Goal: Task Accomplishment & Management: Manage account settings

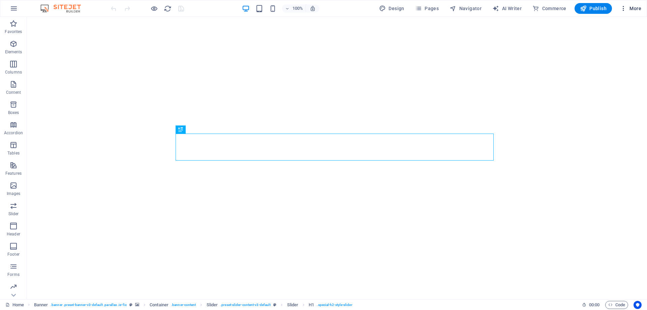
click at [628, 8] on span "More" at bounding box center [630, 8] width 21 height 7
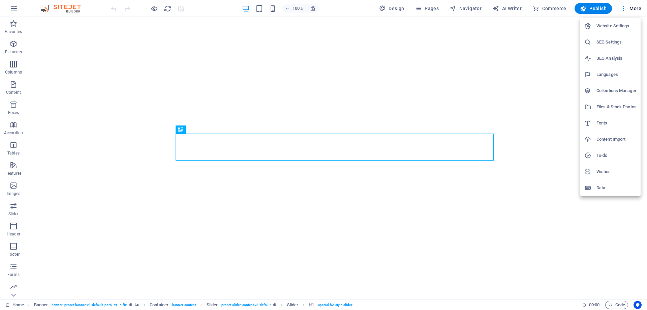
click at [610, 45] on h6 "SEO Settings" at bounding box center [617, 42] width 40 height 8
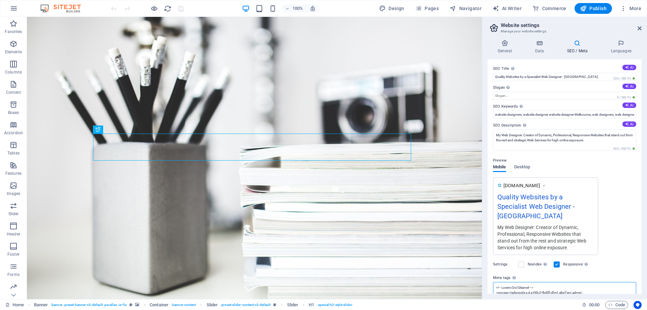
click at [543, 288] on textarea "Meta tags Enter HTML code here that will be placed inside the tags of your webs…" at bounding box center [564, 292] width 143 height 21
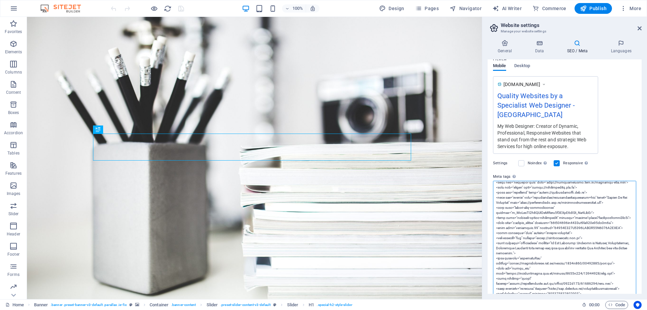
scroll to position [34, 0]
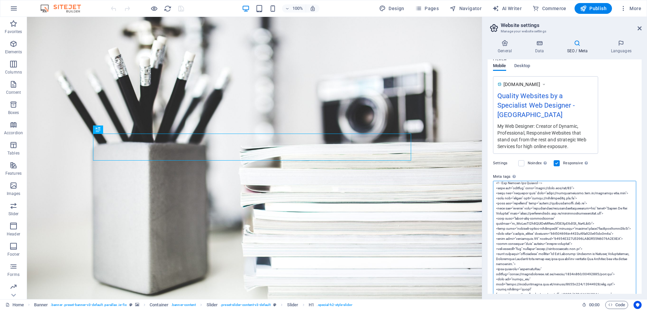
drag, startPoint x: 592, startPoint y: 203, endPoint x: 551, endPoint y: 204, distance: 40.5
type textarea "<!-- Google Tag Manager --> <script>(function(w,d,s,l,i){w[l]=w[l]||[];w[l].pus…"
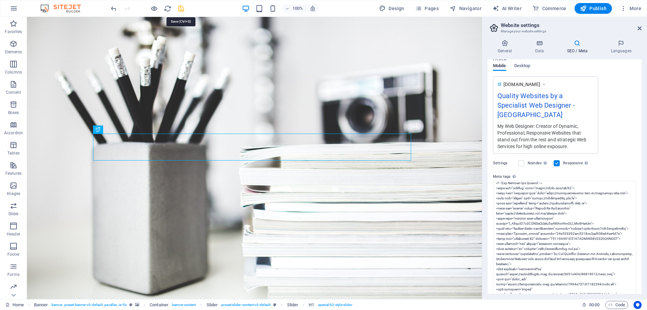
click at [180, 10] on icon "save" at bounding box center [181, 9] width 8 height 8
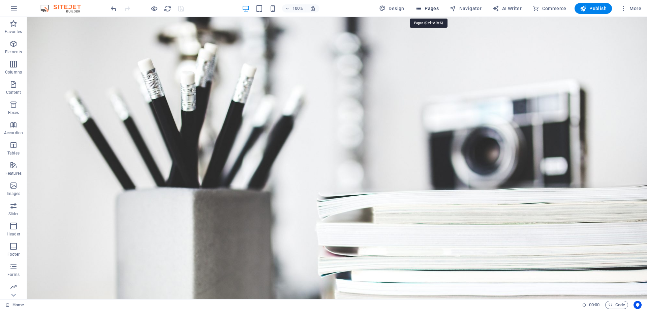
click at [432, 8] on span "Pages" at bounding box center [427, 8] width 24 height 7
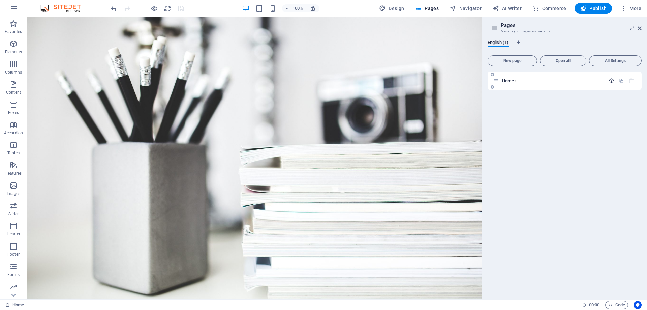
click at [611, 81] on icon "button" at bounding box center [612, 81] width 6 height 6
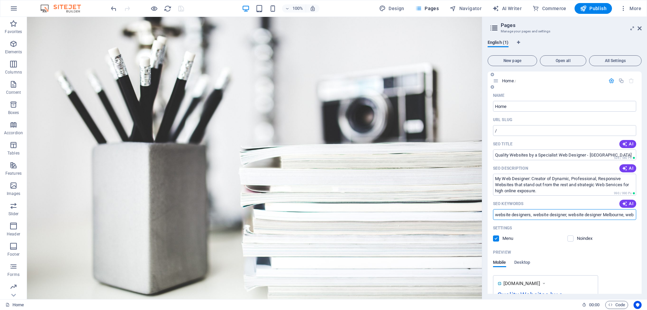
click at [626, 216] on input "website designers, website designer, website designer Melbourne, web designers,…" at bounding box center [564, 214] width 143 height 11
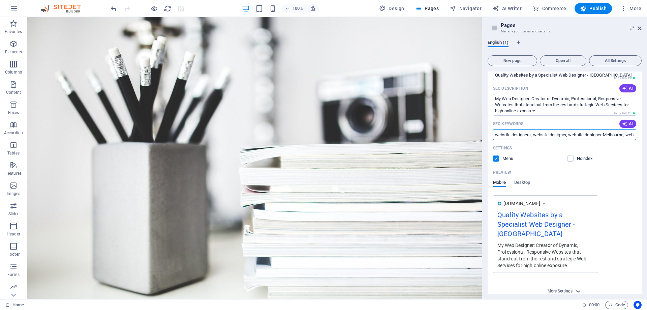
click at [559, 289] on span "More Settings" at bounding box center [560, 291] width 25 height 5
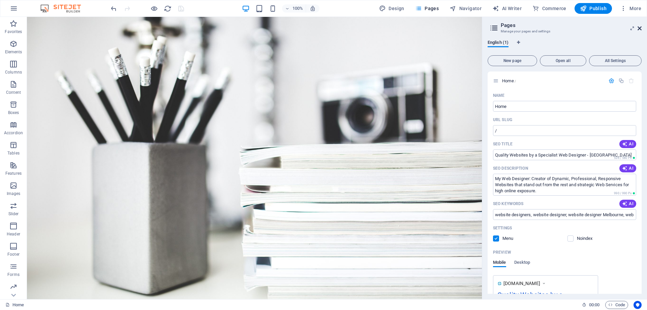
click at [638, 28] on icon at bounding box center [640, 28] width 4 height 5
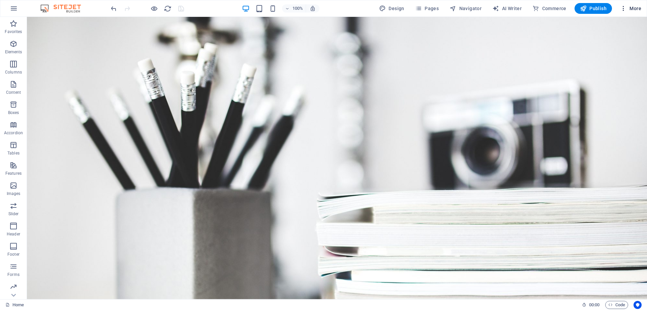
click at [636, 9] on span "More" at bounding box center [630, 8] width 21 height 7
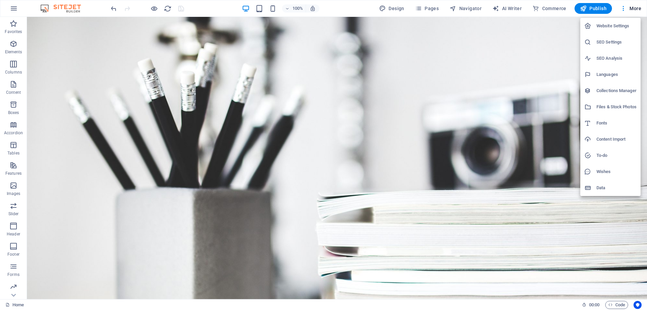
click at [599, 42] on h6 "SEO Settings" at bounding box center [617, 42] width 40 height 8
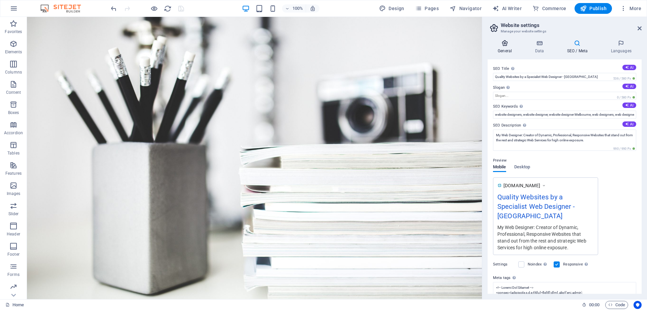
click at [508, 42] on icon at bounding box center [505, 43] width 34 height 7
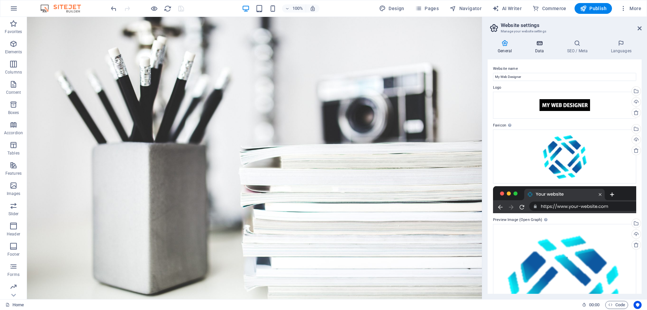
click at [538, 45] on icon at bounding box center [539, 43] width 29 height 7
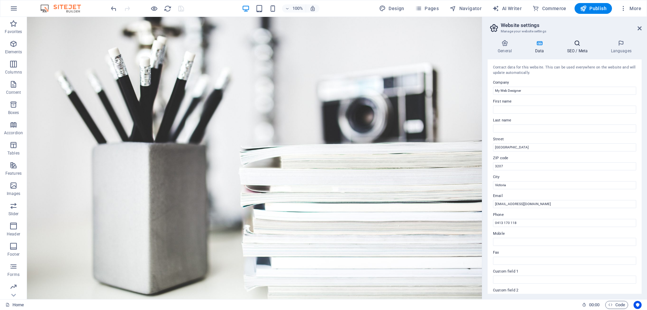
click at [578, 48] on h4 "SEO / Meta" at bounding box center [579, 47] width 44 height 14
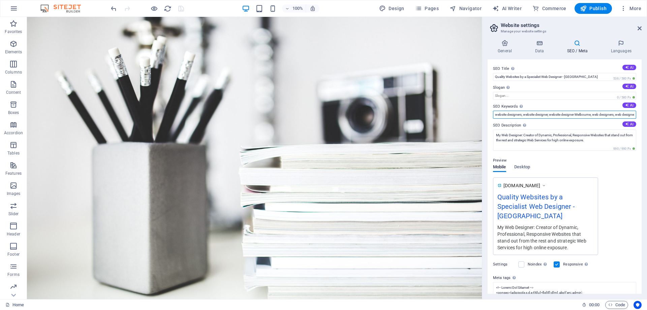
click at [596, 113] on input "website designers, website designer, website designer Melbourne, web designers,…" at bounding box center [564, 115] width 143 height 8
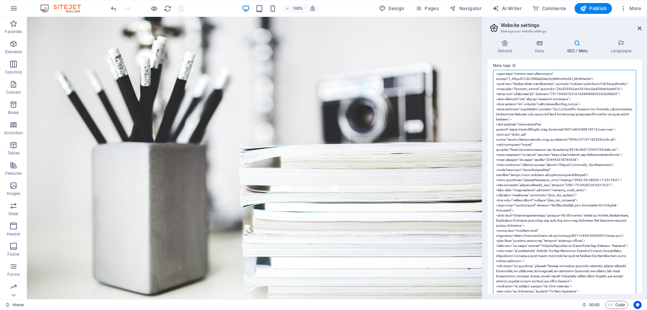
scroll to position [101, 0]
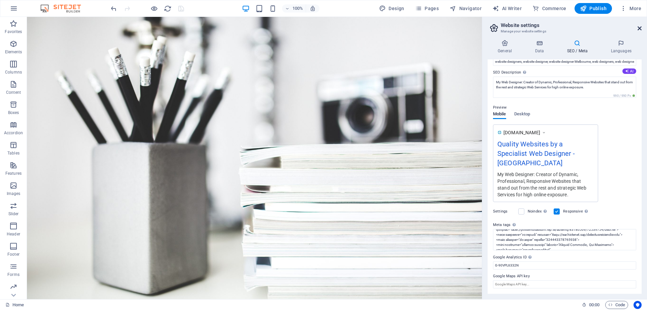
scroll to position [43, 0]
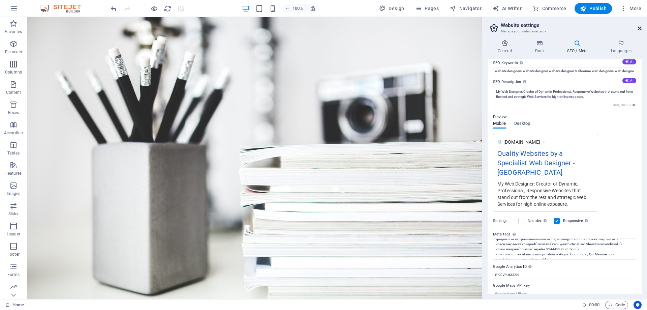
click at [640, 30] on icon at bounding box center [640, 28] width 4 height 5
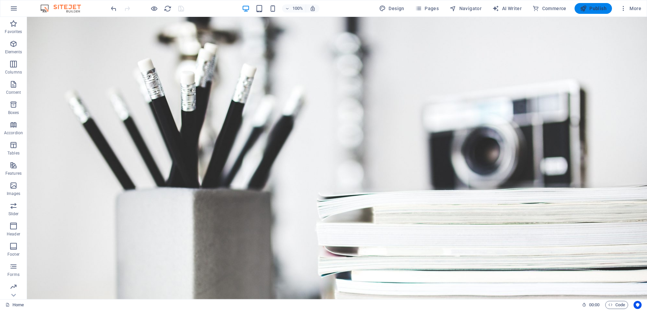
click at [587, 7] on icon "button" at bounding box center [583, 8] width 7 height 7
